Goal: Information Seeking & Learning: Learn about a topic

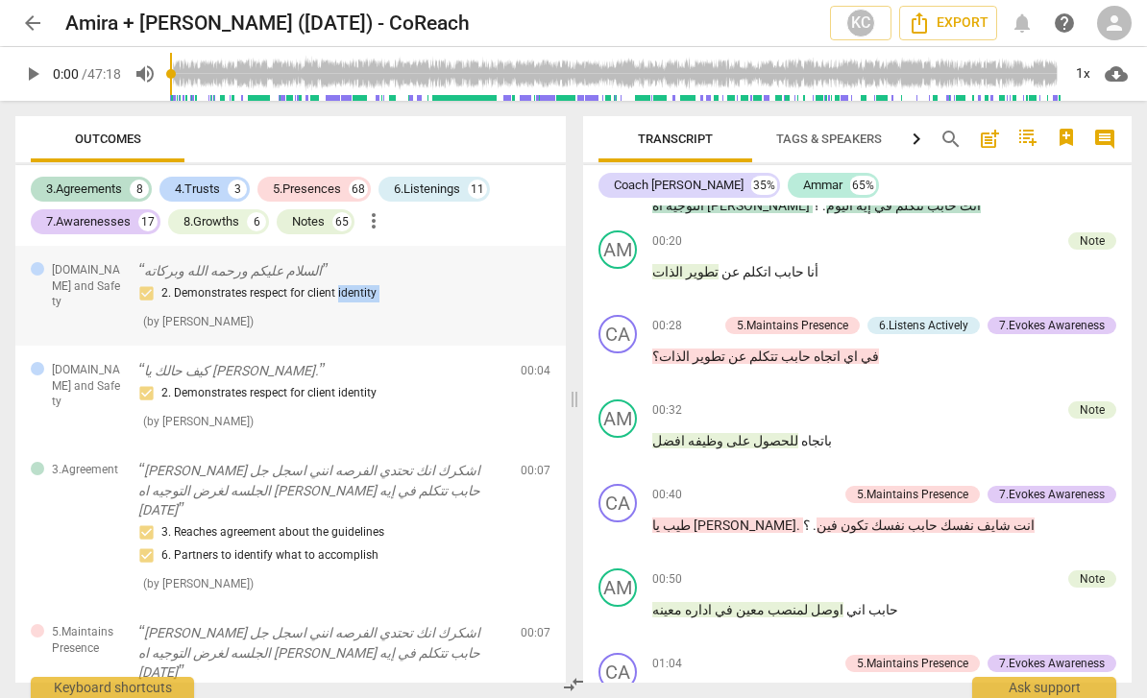
click at [374, 301] on div "2. Demonstrates respect for client identity" at bounding box center [321, 293] width 367 height 23
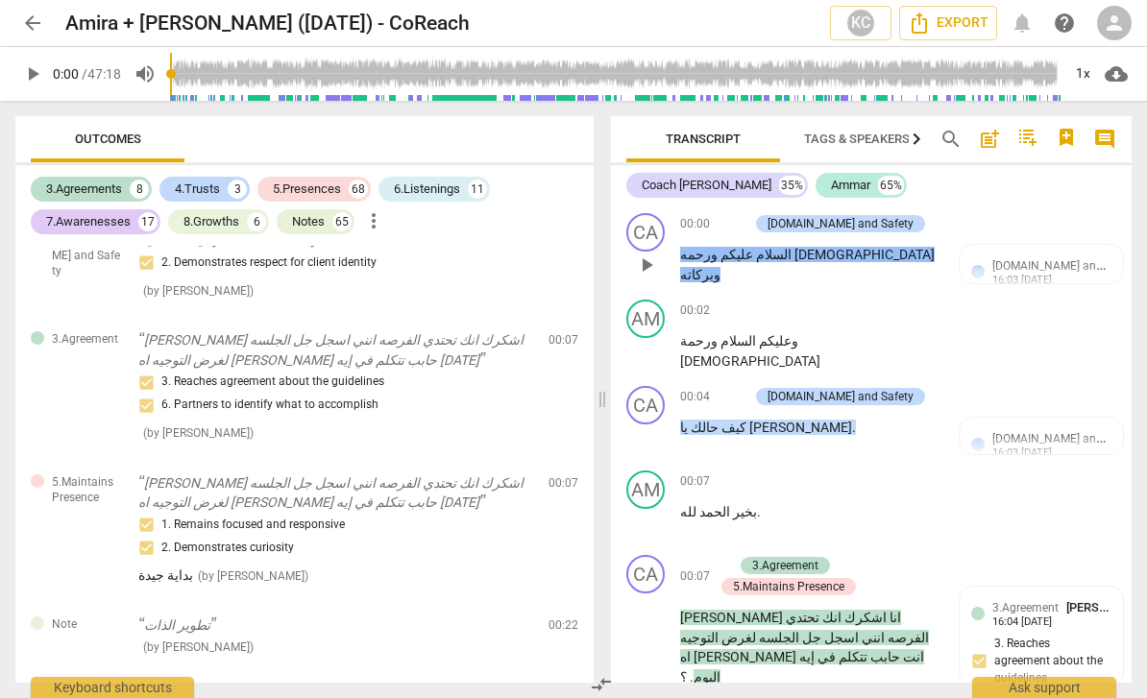
scroll to position [134, 0]
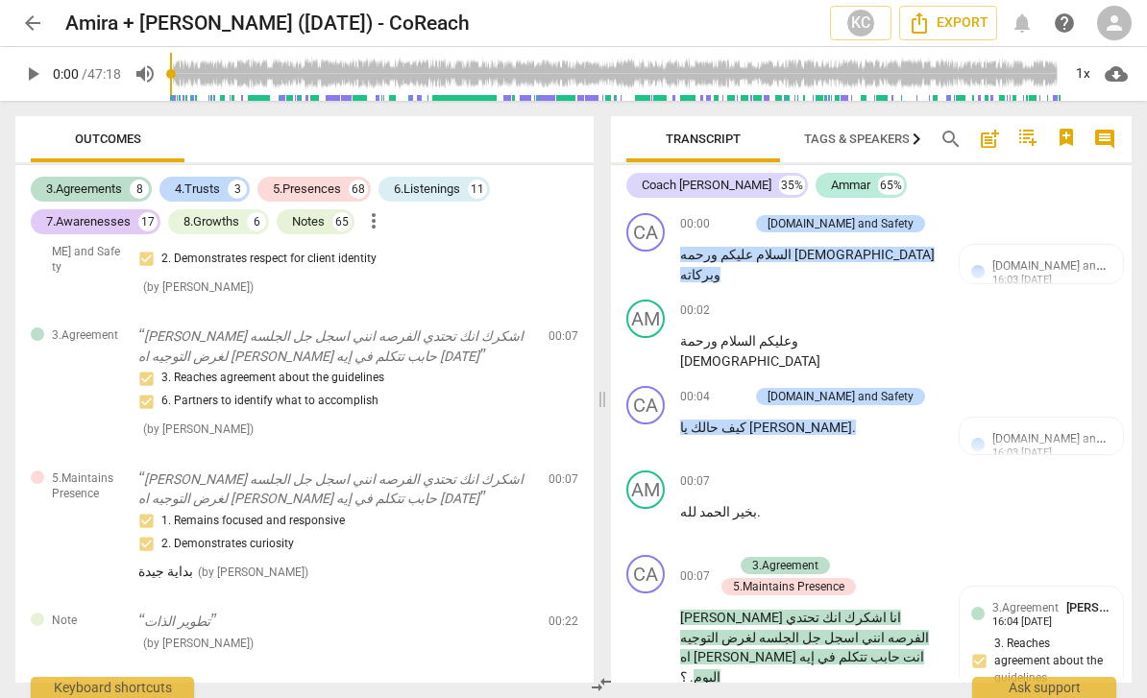
click at [37, 79] on span "play_arrow" at bounding box center [32, 73] width 23 height 23
click at [36, 76] on span "pause" at bounding box center [32, 73] width 23 height 23
type input "2"
click at [112, 185] on div "3.Agreements" at bounding box center [84, 189] width 76 height 19
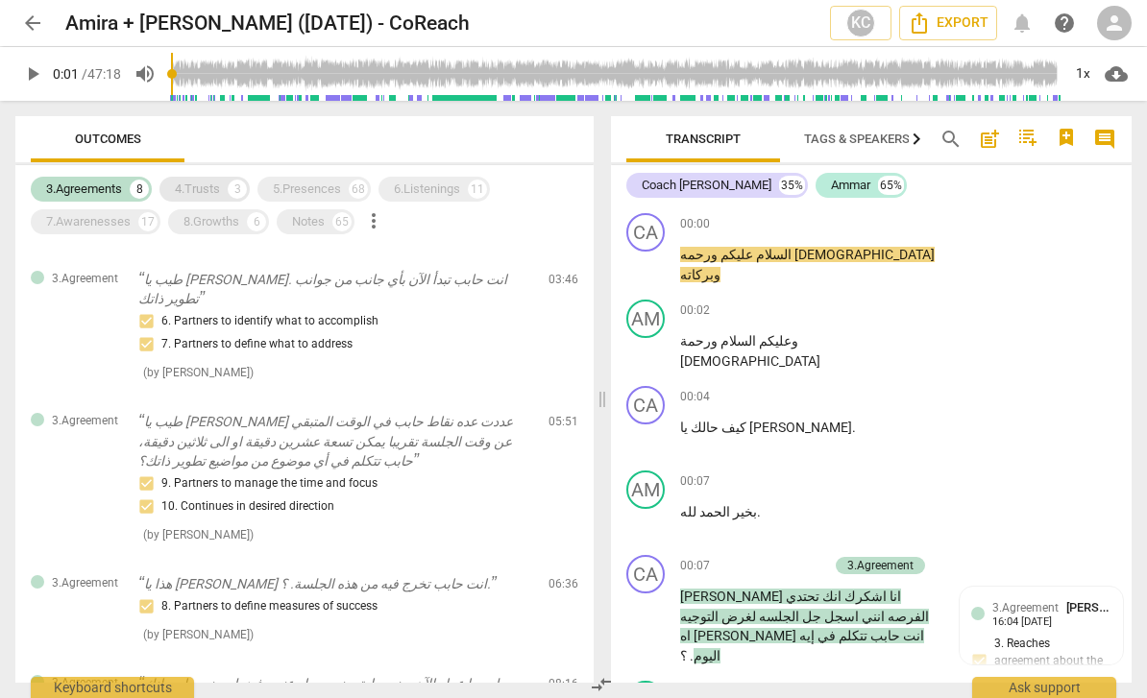
click at [228, 187] on div "4.Trusts 3" at bounding box center [204, 189] width 90 height 25
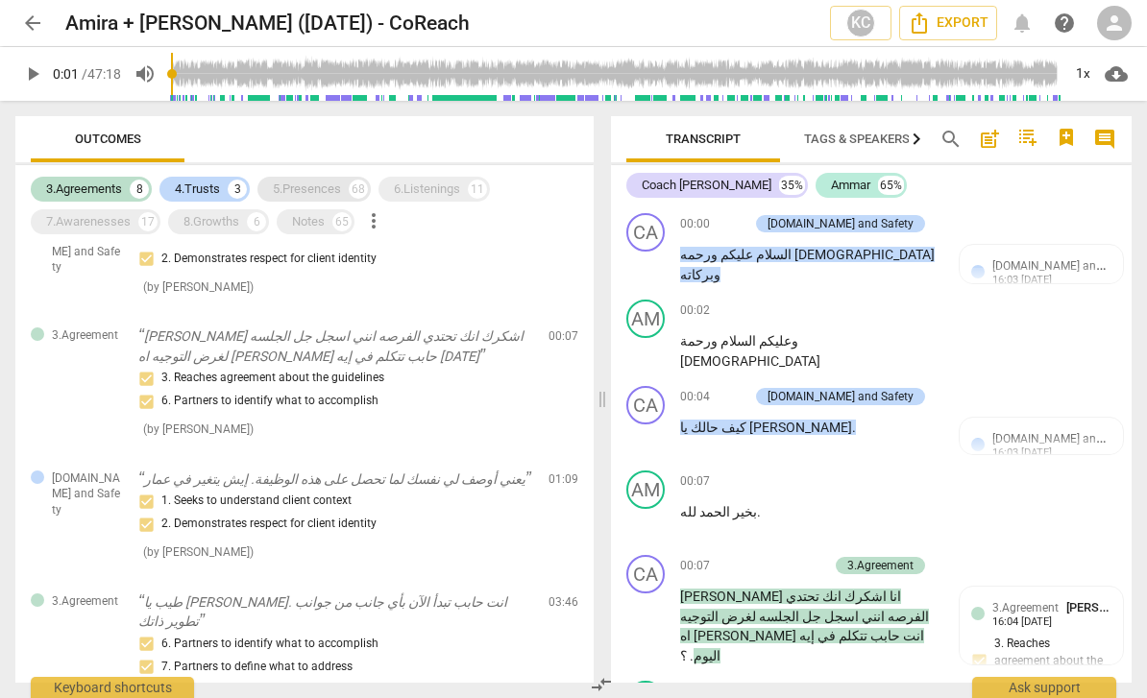
click at [341, 199] on div "5.Presences 68" at bounding box center [313, 189] width 113 height 25
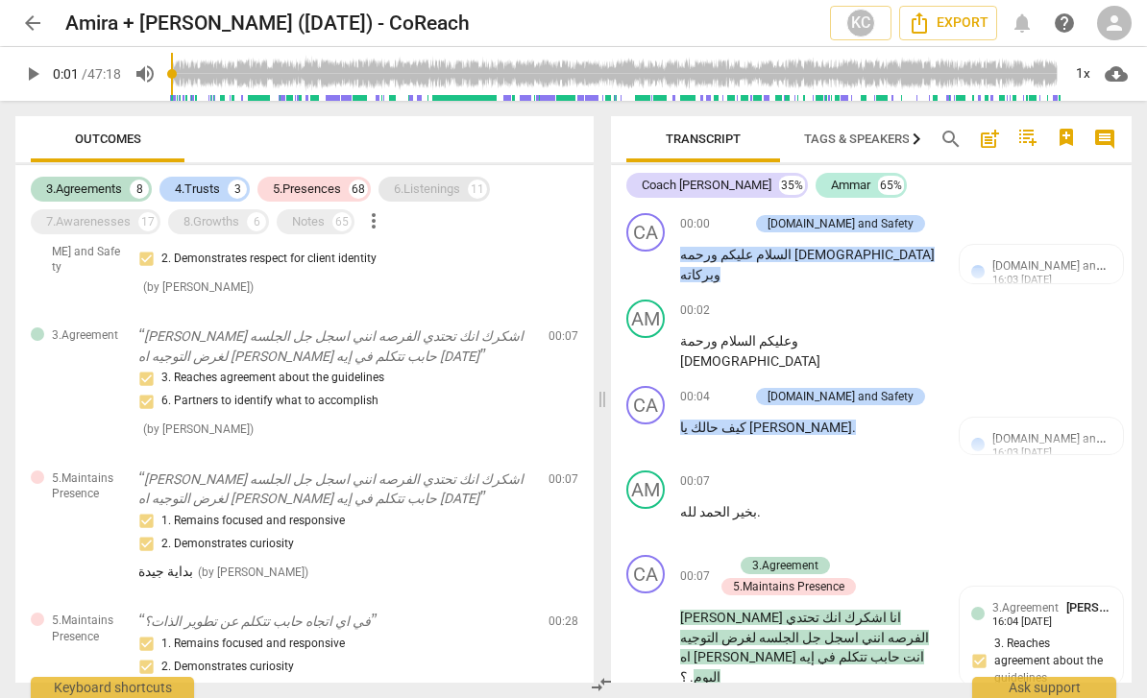
click at [444, 187] on div "6.Listenings" at bounding box center [427, 189] width 66 height 19
click at [316, 231] on div "Notes 65" at bounding box center [316, 221] width 78 height 25
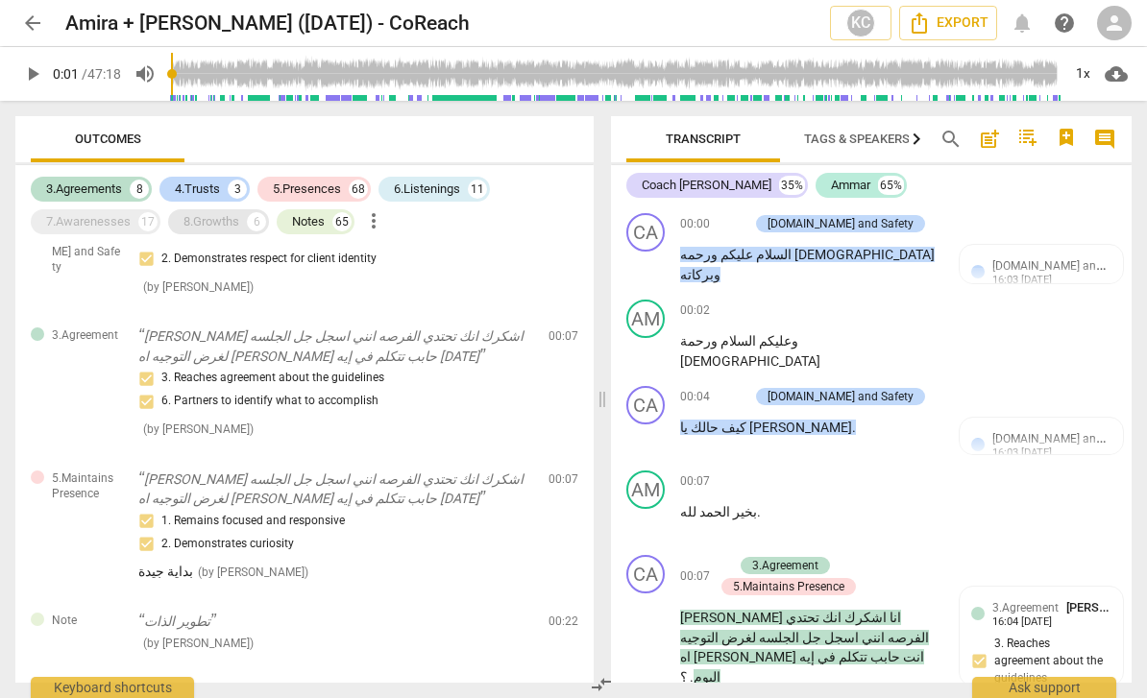
click at [234, 210] on div "8.Growths 6" at bounding box center [218, 221] width 101 height 25
click at [131, 220] on div "7.Awarenesses" at bounding box center [88, 221] width 85 height 19
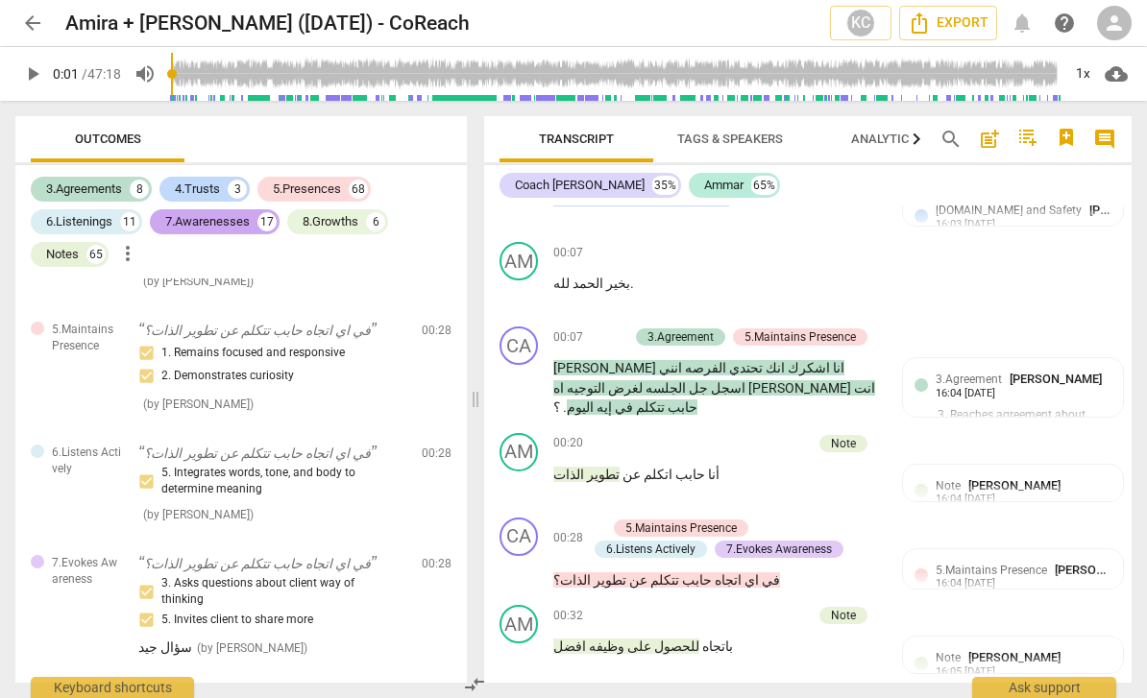
scroll to position [225, 0]
click at [963, 503] on div "Note [PERSON_NAME] 16:04 [DATE]" at bounding box center [1013, 497] width 220 height 64
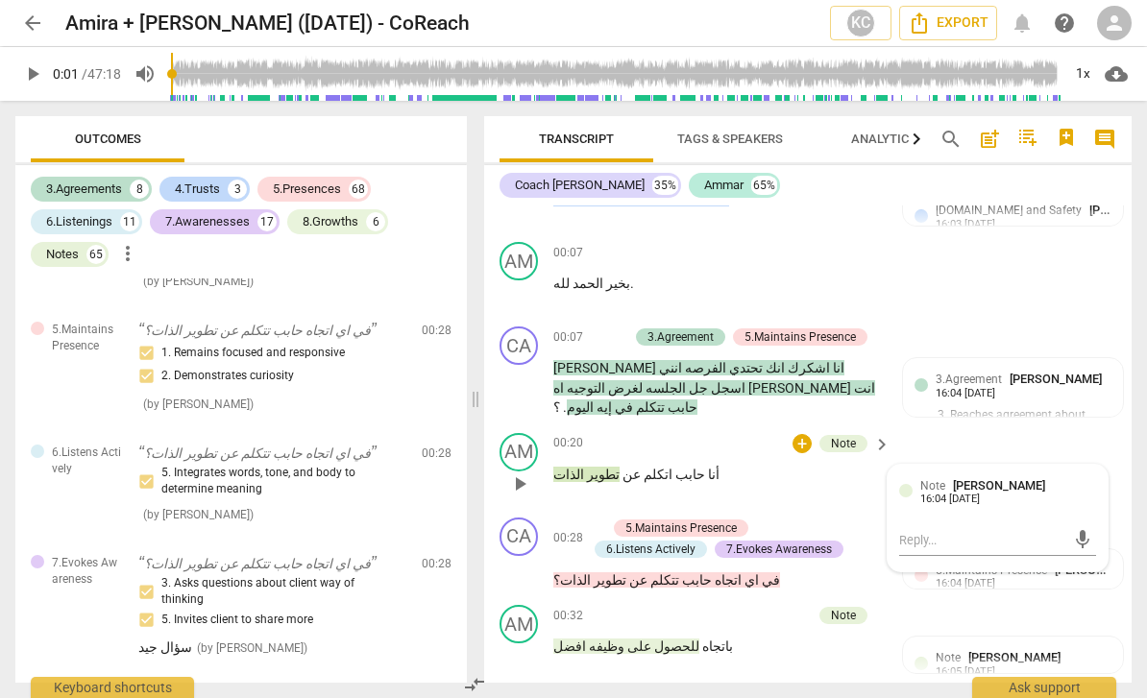
click at [1007, 478] on span "[PERSON_NAME]" at bounding box center [999, 485] width 92 height 14
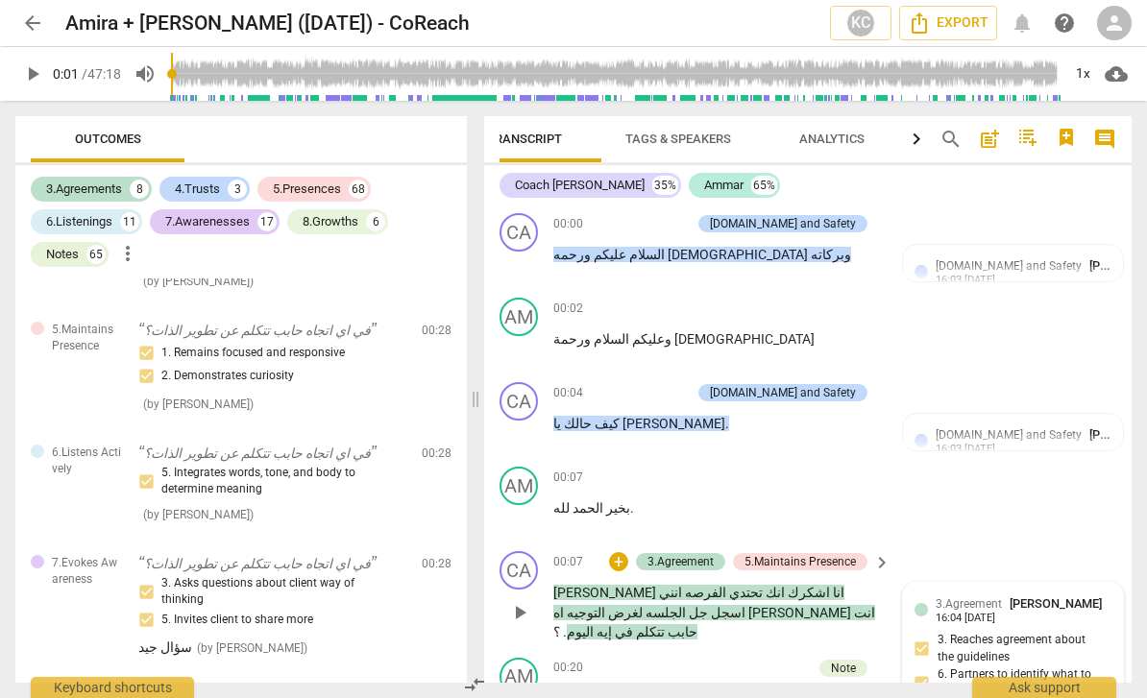
scroll to position [0, 52]
